Goal: Information Seeking & Learning: Learn about a topic

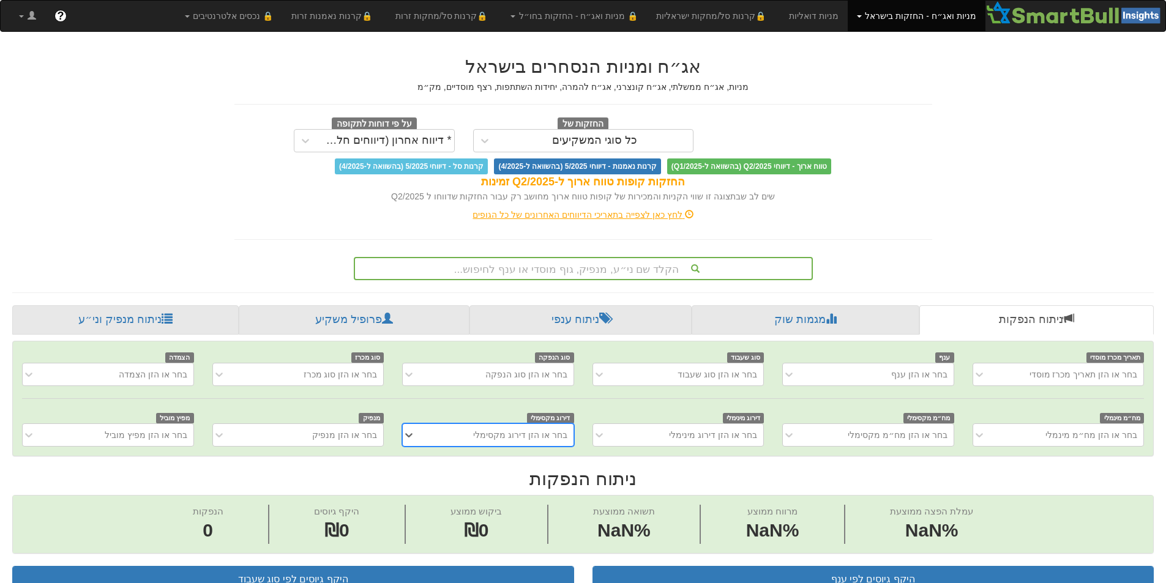
scroll to position [0, 9]
click at [636, 263] on div "הקלד שם ני״ע, מנפיק, גוף מוסדי או ענף לחיפוש..." at bounding box center [583, 268] width 457 height 21
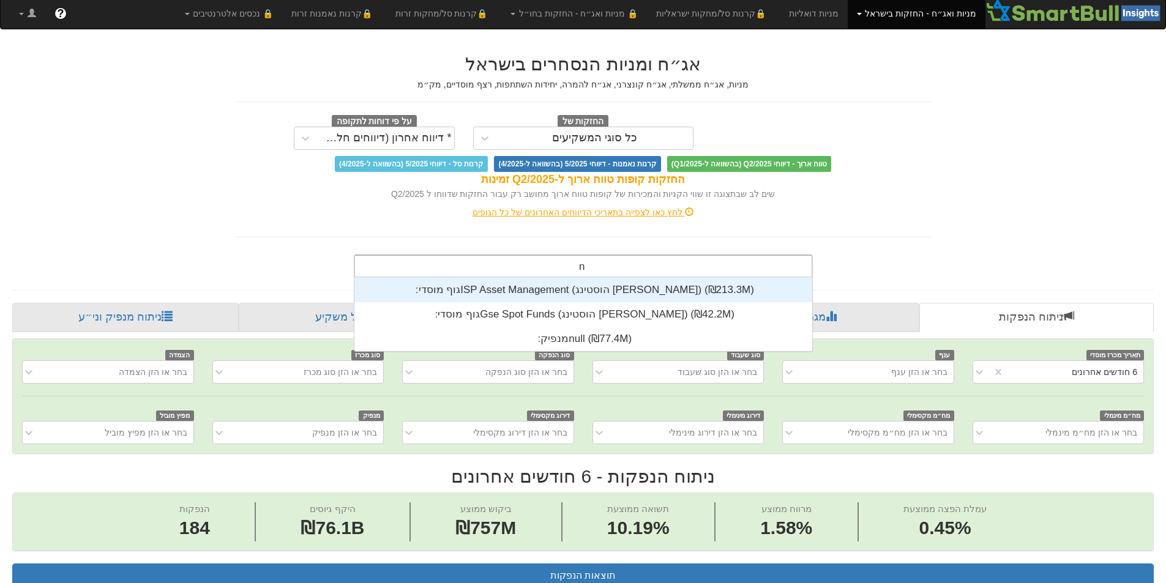
scroll to position [73, 0]
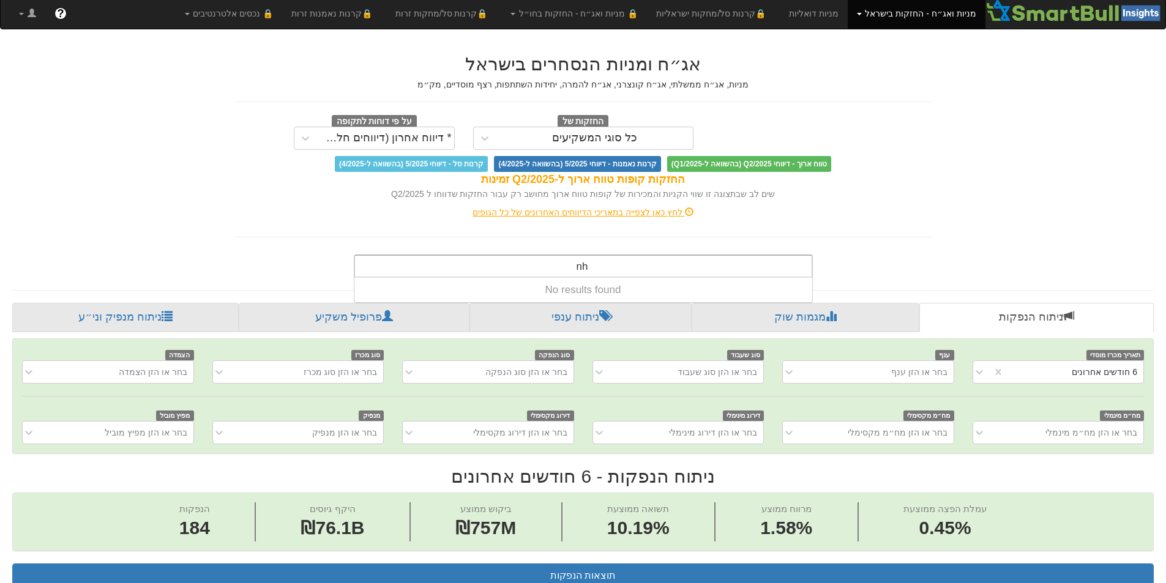
type input "n"
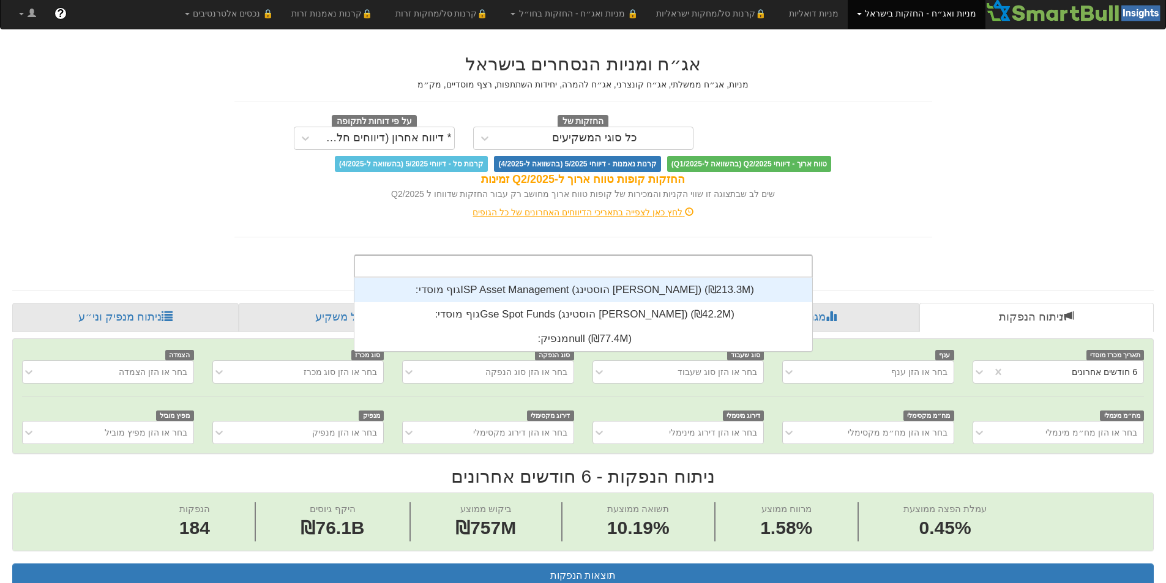
scroll to position [305, 0]
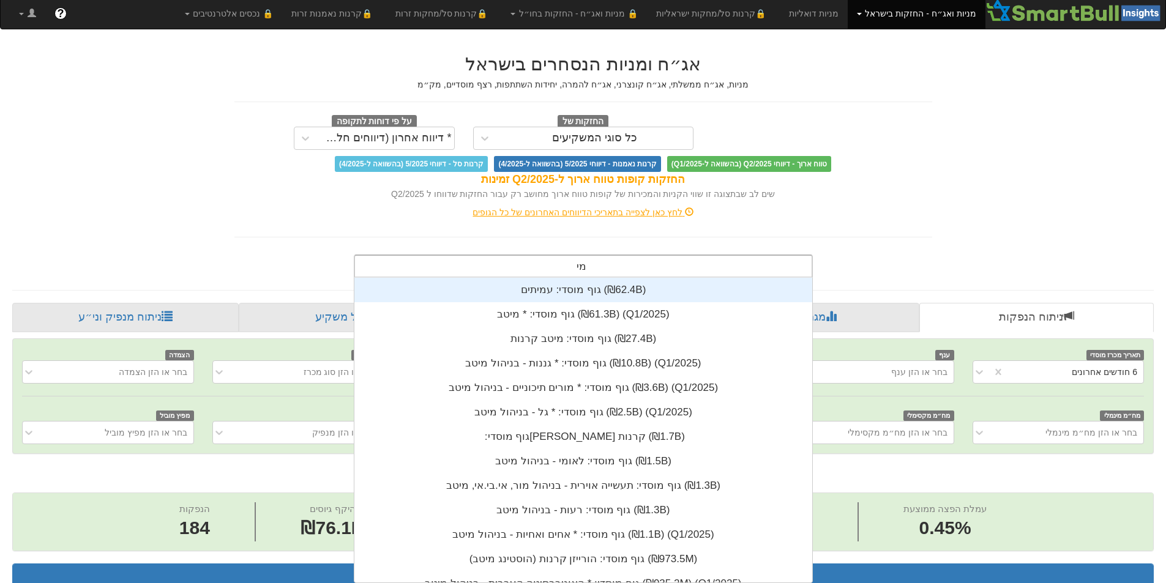
type input "מיש"
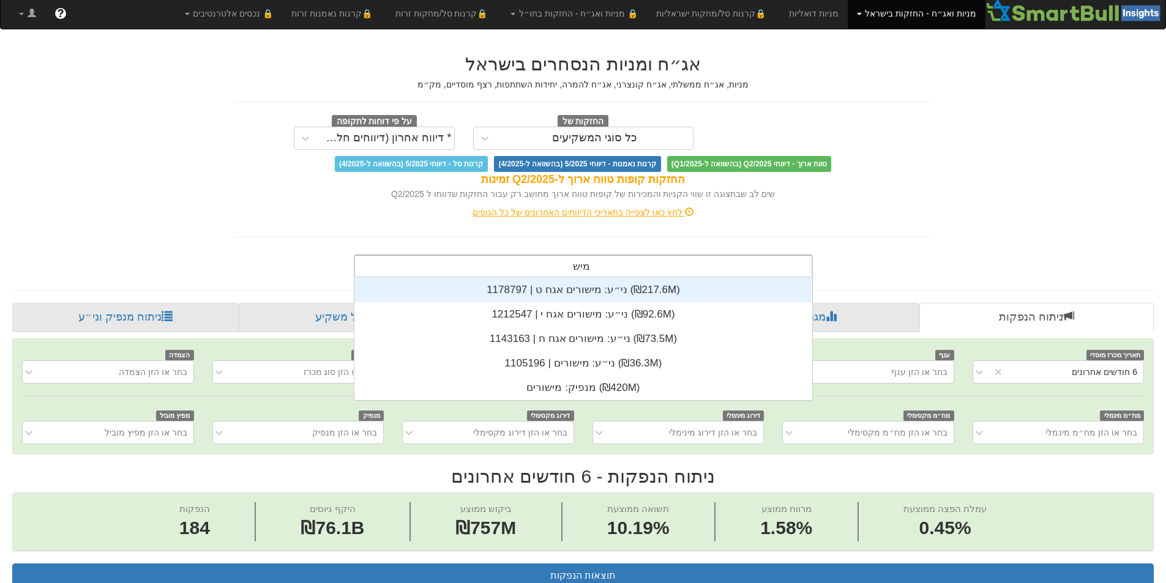
scroll to position [122, 0]
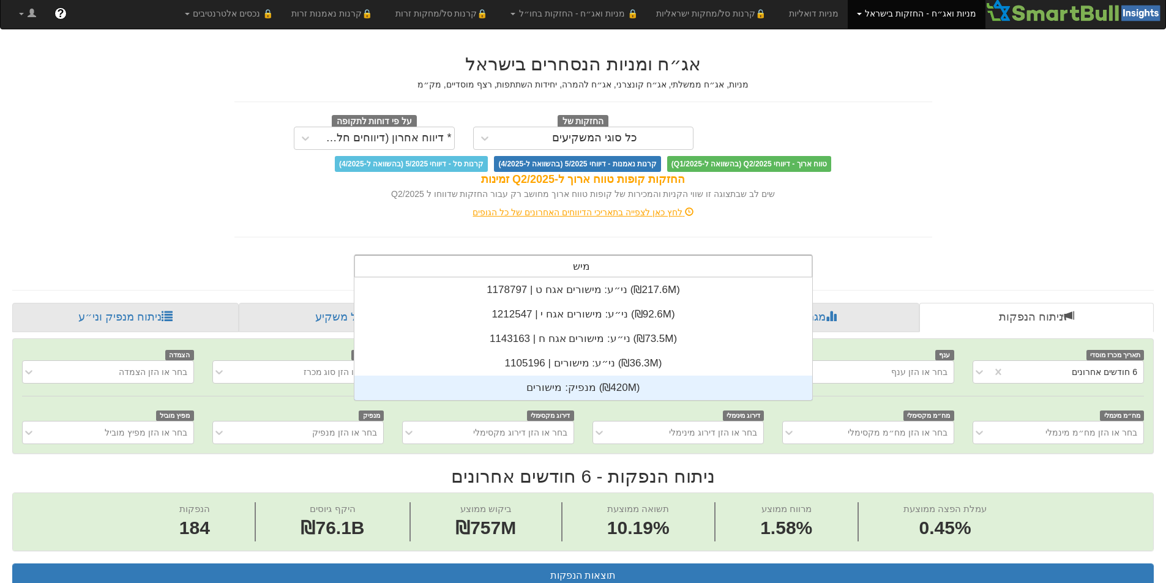
click at [607, 396] on div "מנפיק: ‏מישורים ‎(₪420M)‎" at bounding box center [583, 388] width 458 height 24
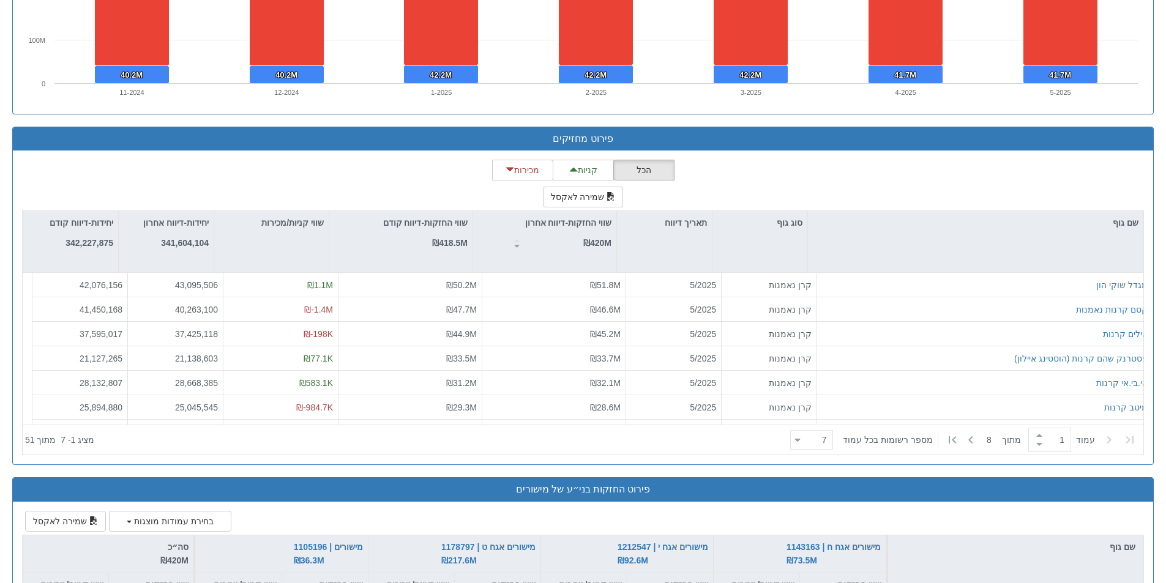
scroll to position [1425, 0]
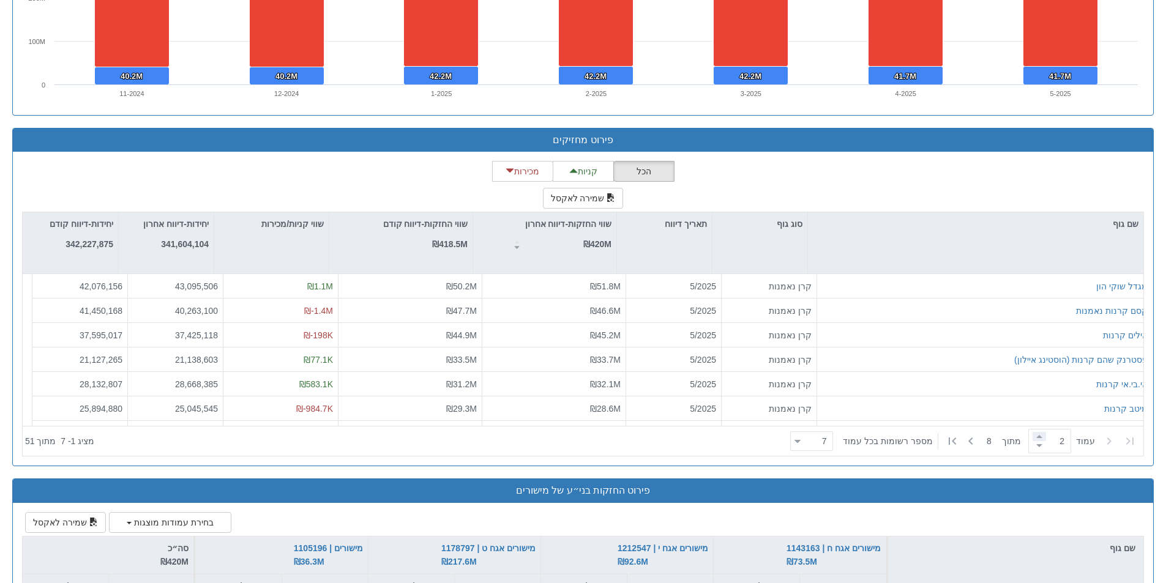
click at [1040, 438] on span at bounding box center [1039, 436] width 13 height 9
click at [1034, 440] on span at bounding box center [1039, 436] width 13 height 9
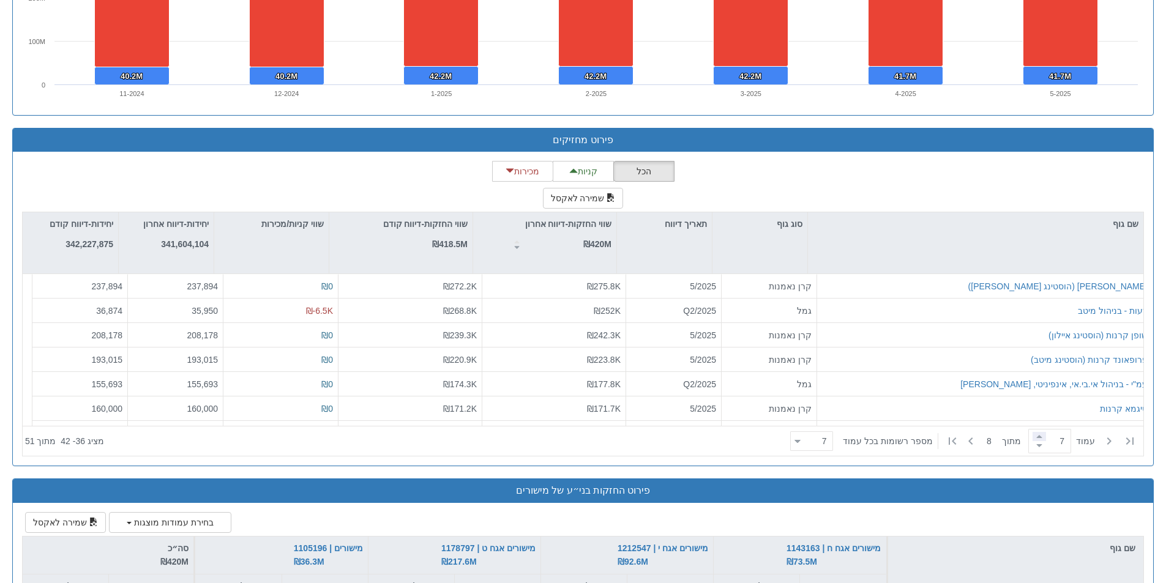
click at [1034, 440] on span at bounding box center [1039, 436] width 13 height 9
type input "8"
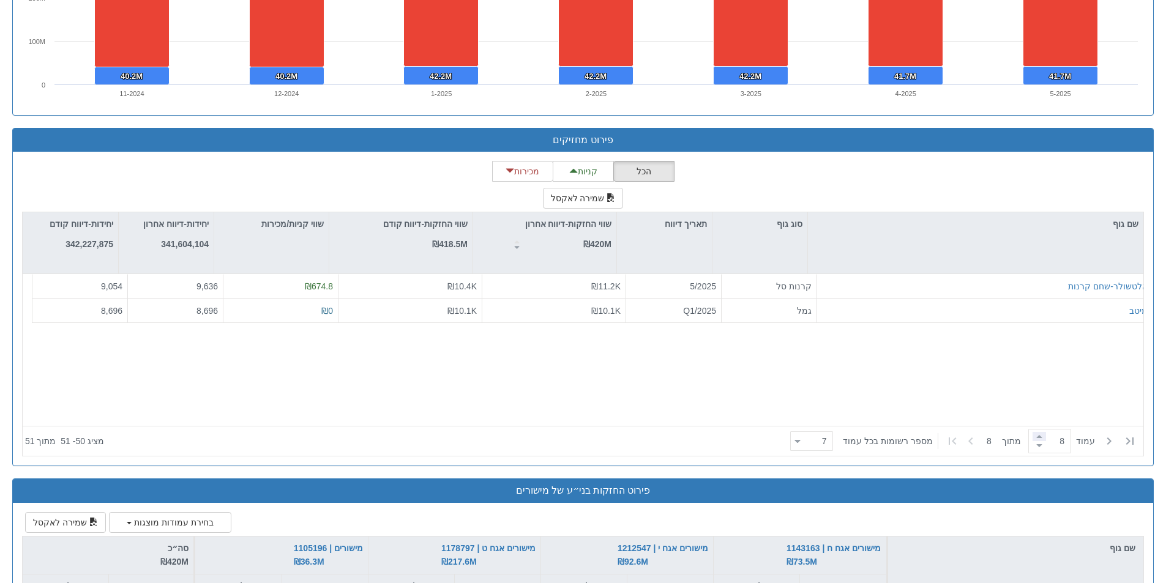
click at [1034, 440] on span at bounding box center [1039, 436] width 13 height 9
